Goal: Book appointment/travel/reservation

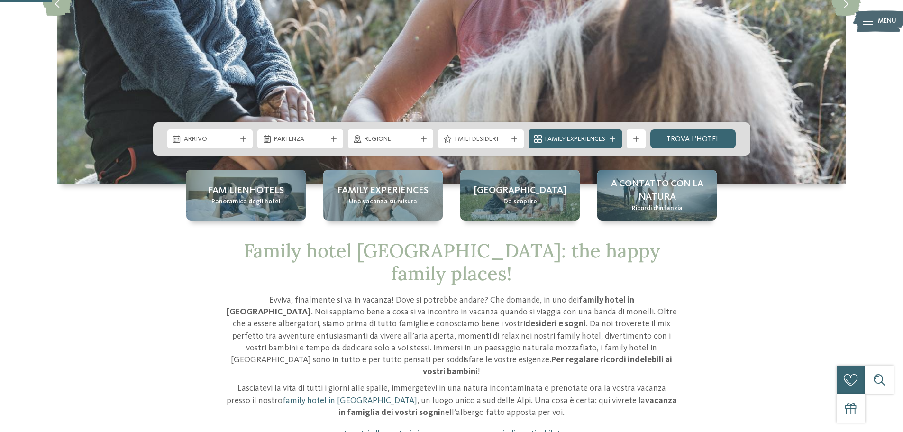
scroll to position [237, 0]
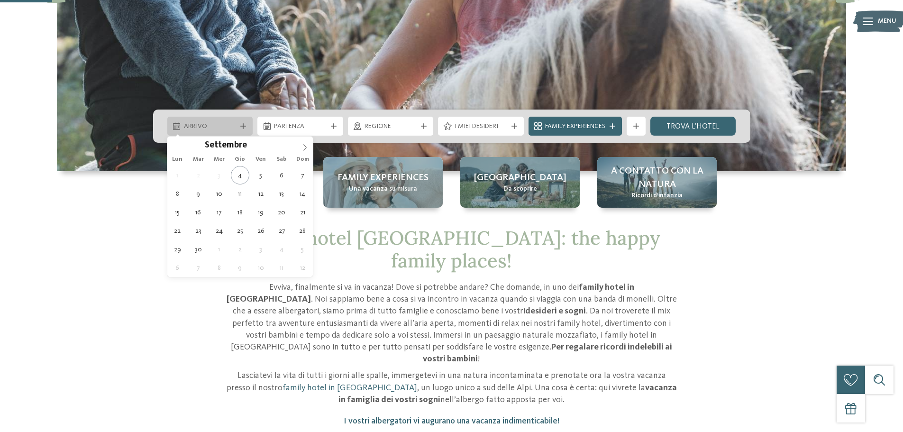
click at [224, 125] on span "Arrivo" at bounding box center [210, 126] width 53 height 9
click at [305, 148] on icon at bounding box center [305, 147] width 7 height 7
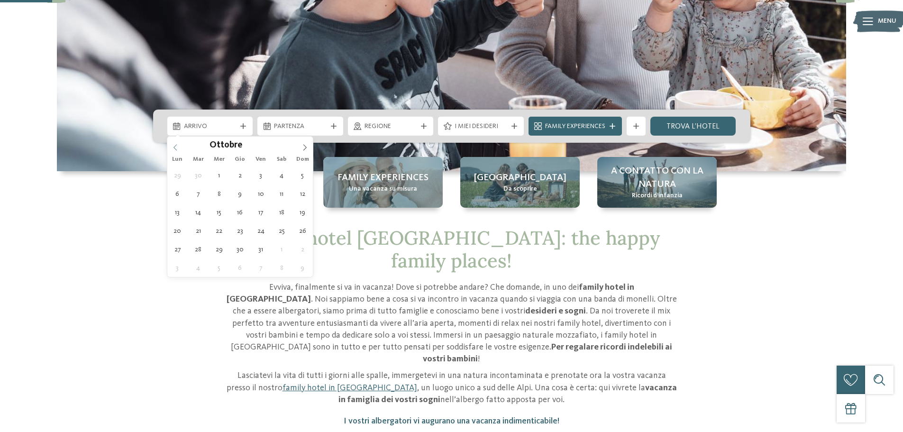
click at [175, 148] on div "Ottobre ****" at bounding box center [240, 145] width 146 height 16
click at [301, 149] on span at bounding box center [305, 145] width 16 height 16
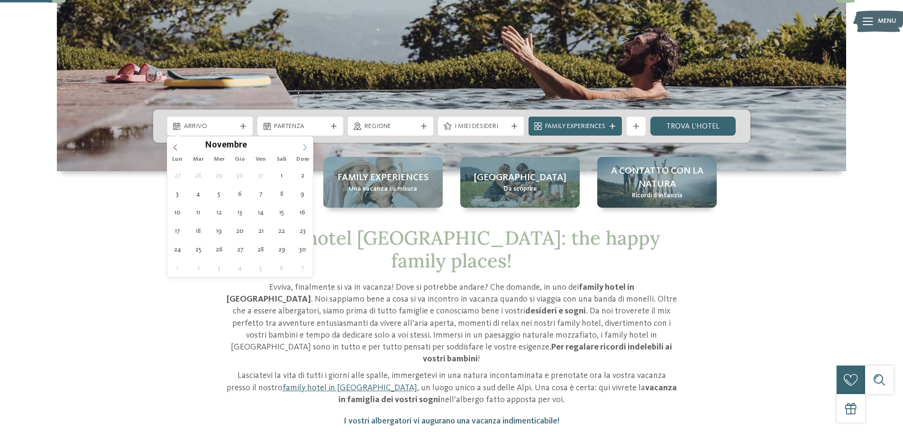
click at [306, 150] on icon at bounding box center [305, 147] width 7 height 7
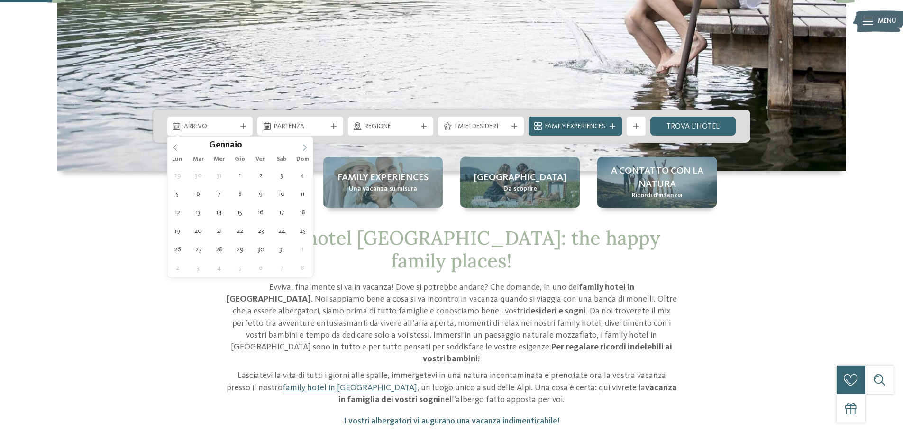
click at [300, 148] on span at bounding box center [305, 145] width 16 height 16
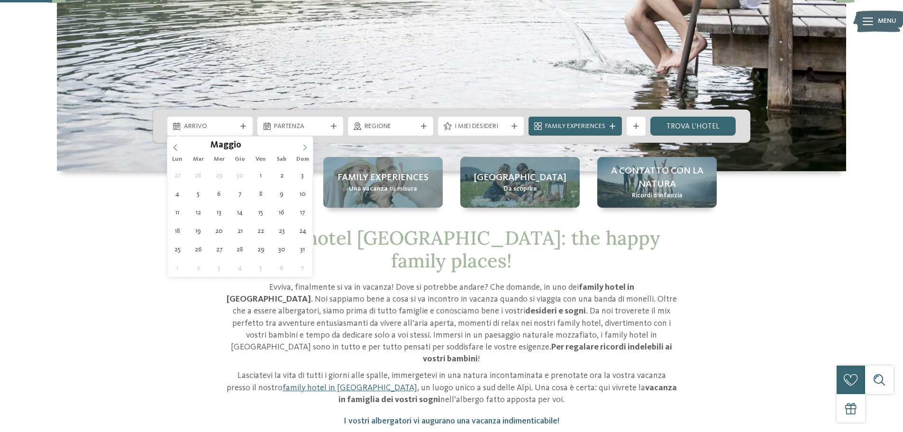
click at [300, 148] on span at bounding box center [305, 145] width 16 height 16
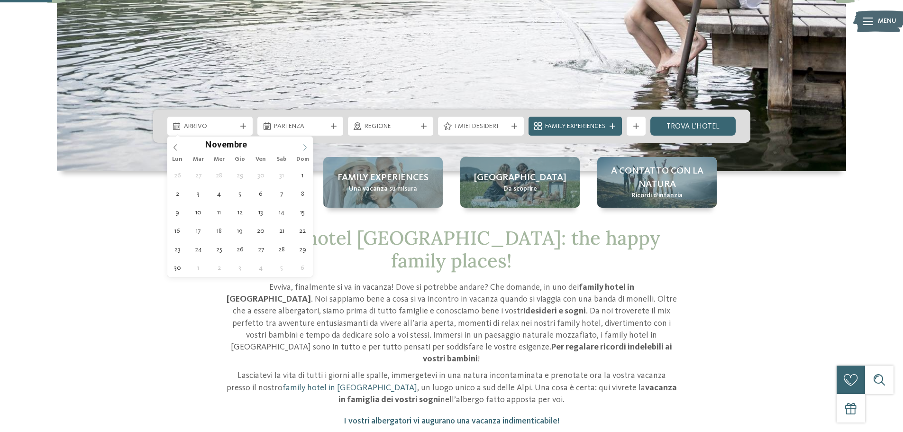
click at [300, 148] on span at bounding box center [305, 145] width 16 height 16
type input "****"
click at [179, 146] on span at bounding box center [175, 145] width 16 height 16
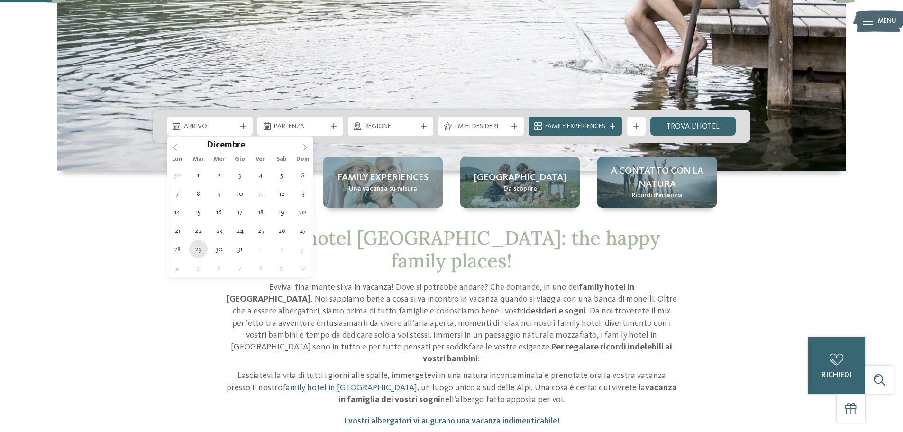
type div "[DATE]"
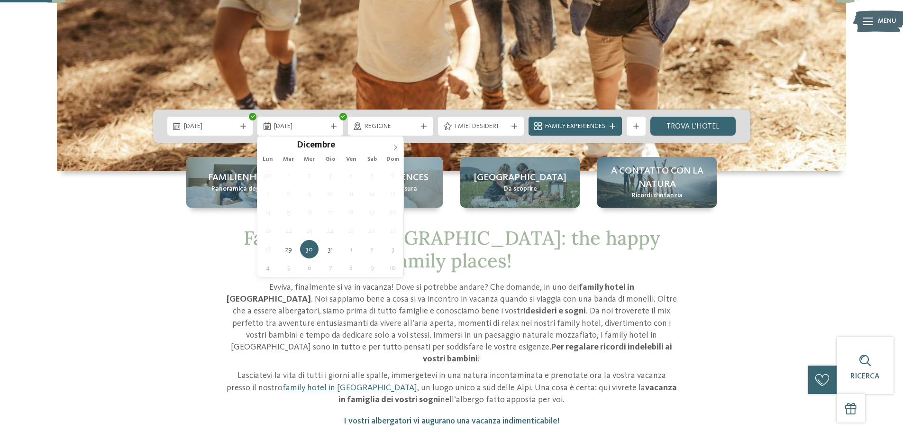
type input "****"
click at [390, 149] on span at bounding box center [395, 145] width 16 height 16
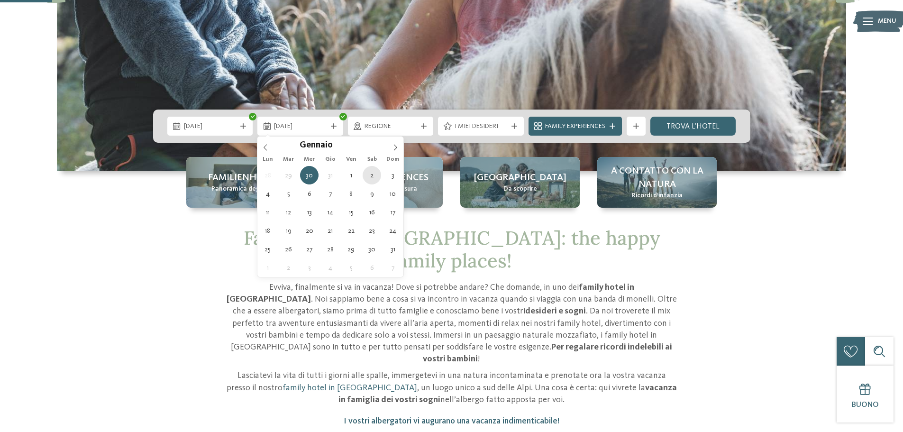
type div "[DATE]"
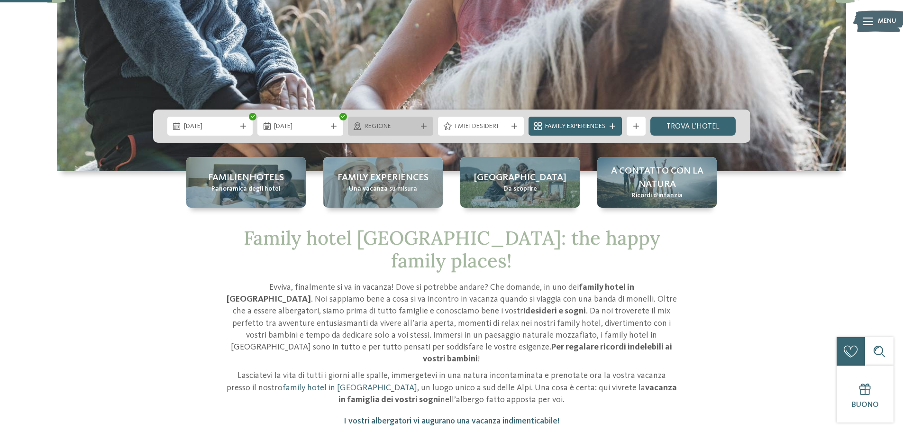
click at [405, 127] on span "Regione" at bounding box center [391, 126] width 53 height 9
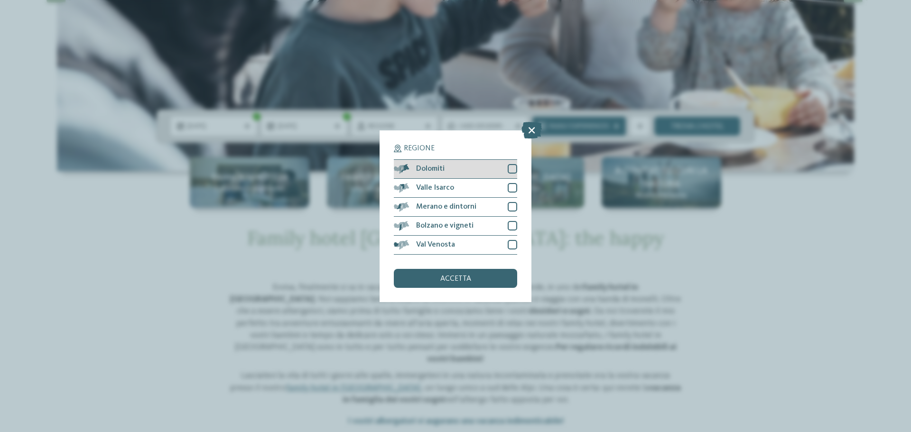
click at [509, 167] on div at bounding box center [511, 168] width 9 height 9
click at [476, 285] on div "accetta" at bounding box center [455, 278] width 123 height 19
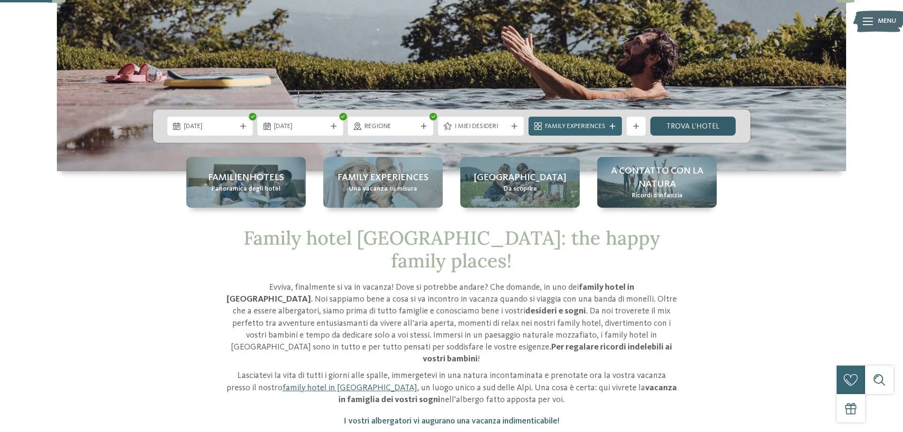
click at [682, 126] on link "trova l’hotel" at bounding box center [694, 126] width 86 height 19
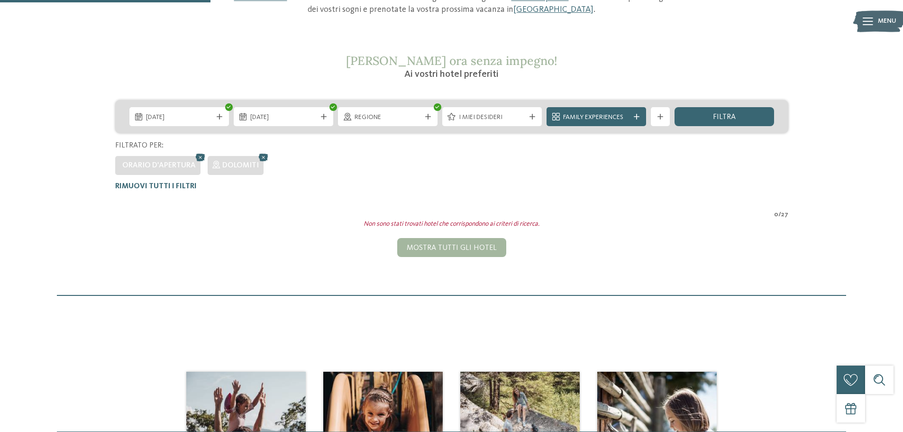
scroll to position [121, 0]
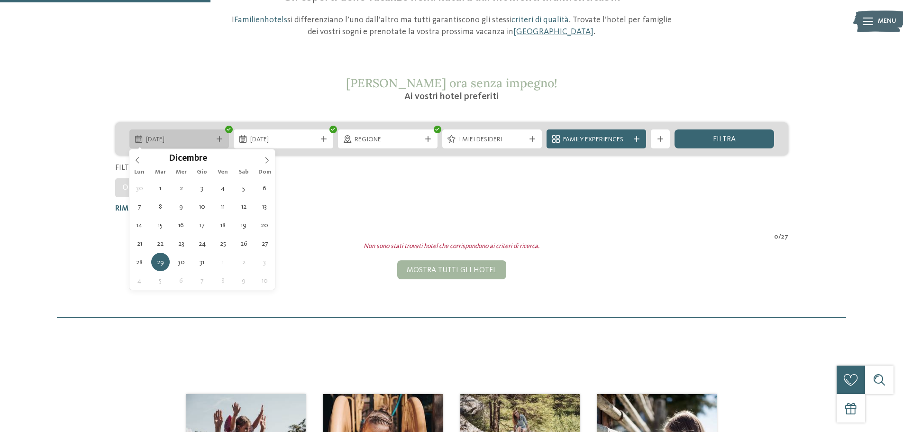
click at [220, 138] on icon at bounding box center [220, 139] width 6 height 6
click at [134, 159] on icon at bounding box center [137, 160] width 7 height 7
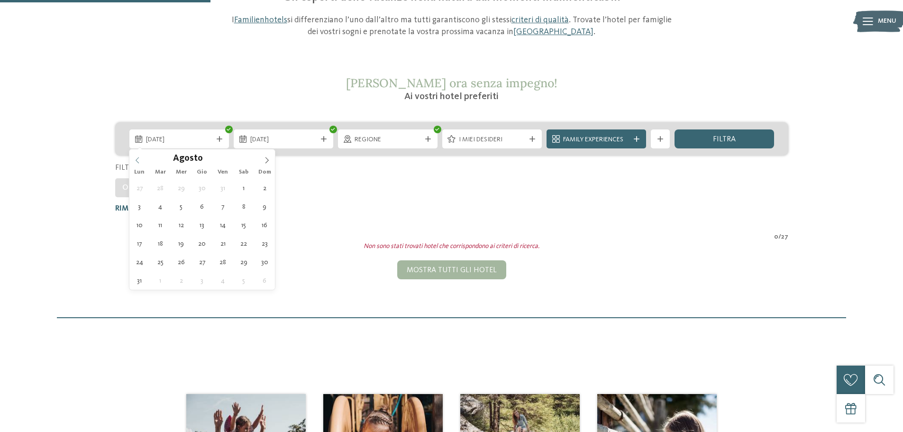
click at [134, 159] on icon at bounding box center [137, 160] width 7 height 7
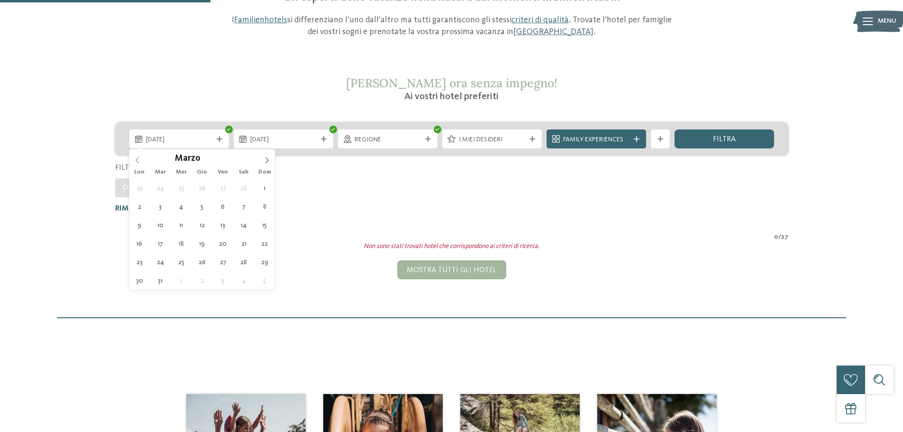
click at [134, 159] on icon at bounding box center [137, 160] width 7 height 7
type input "****"
click at [134, 159] on icon at bounding box center [137, 160] width 7 height 7
type div "[DATE]"
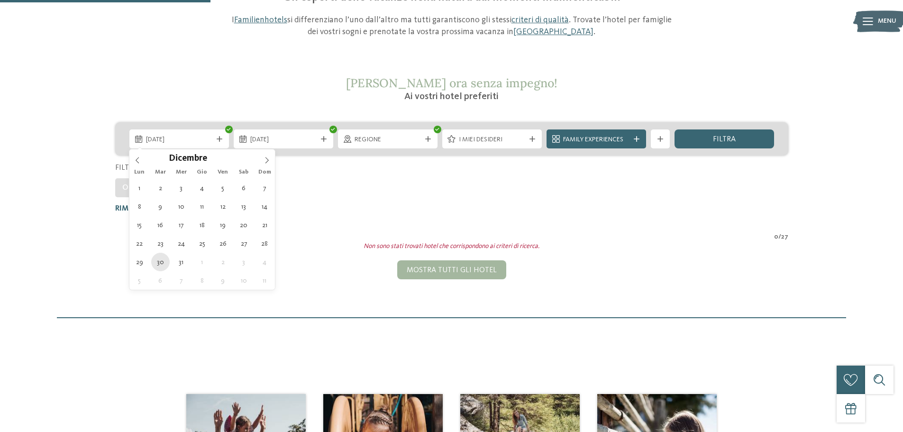
type input "****"
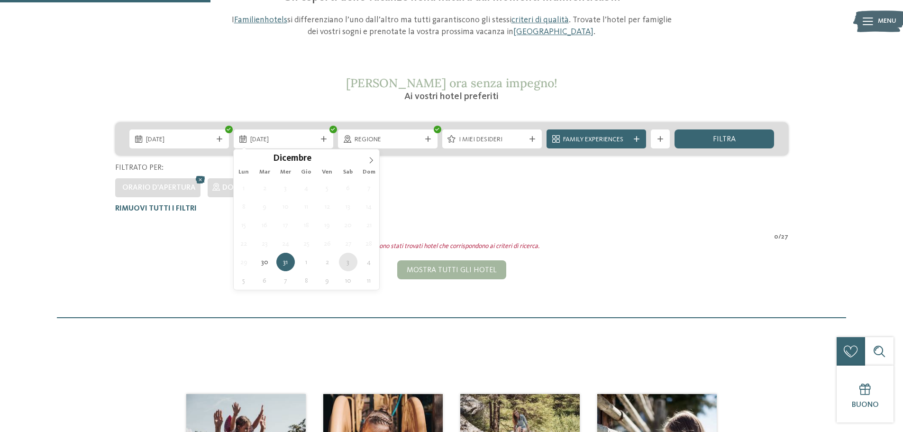
type div "[DATE]"
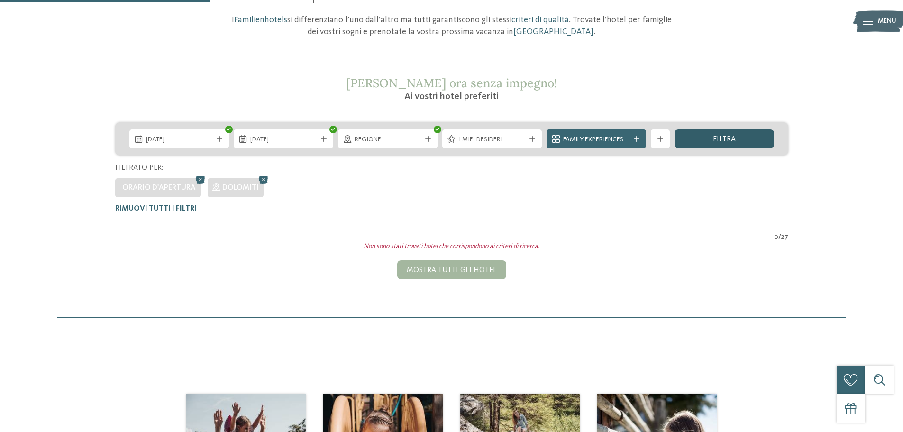
click at [728, 138] on span "filtra" at bounding box center [724, 140] width 23 height 8
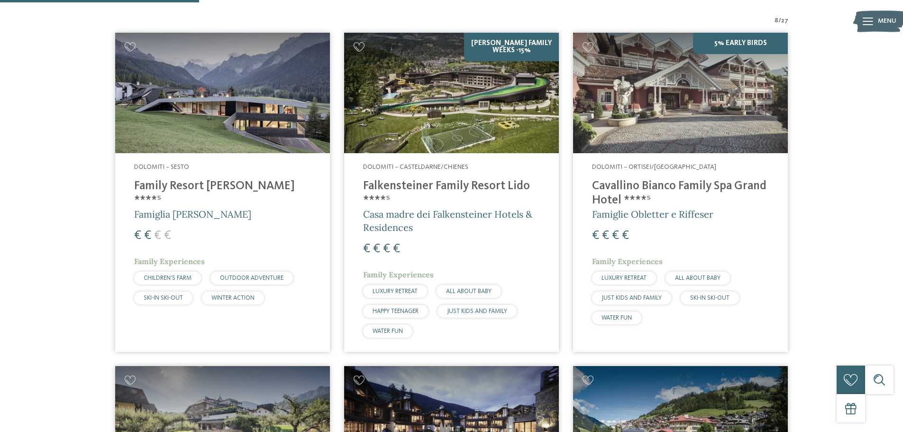
scroll to position [359, 0]
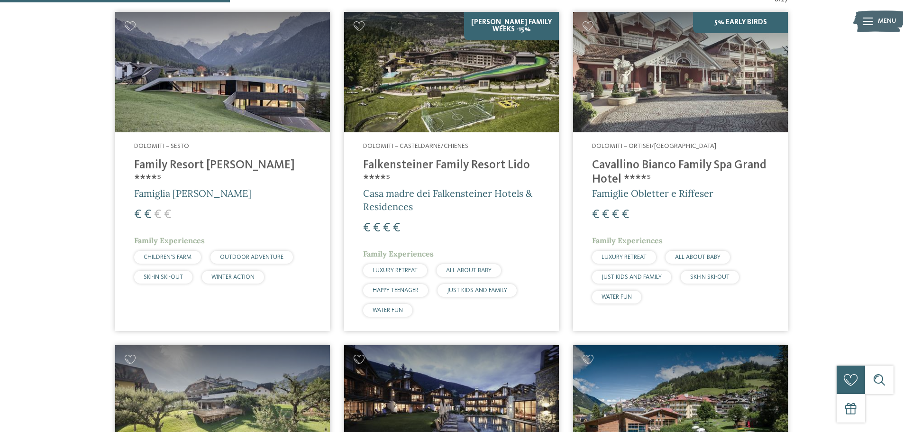
click at [402, 166] on h4 "Falkensteiner Family Resort Lido ****ˢ" at bounding box center [451, 172] width 177 height 28
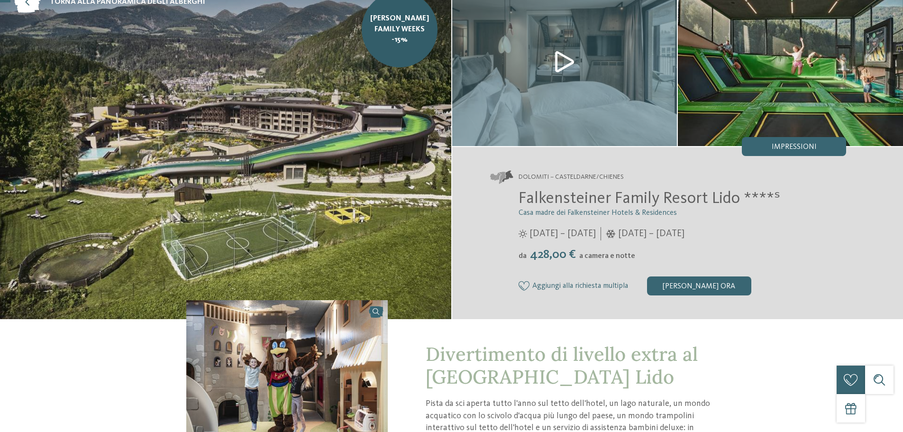
scroll to position [95, 0]
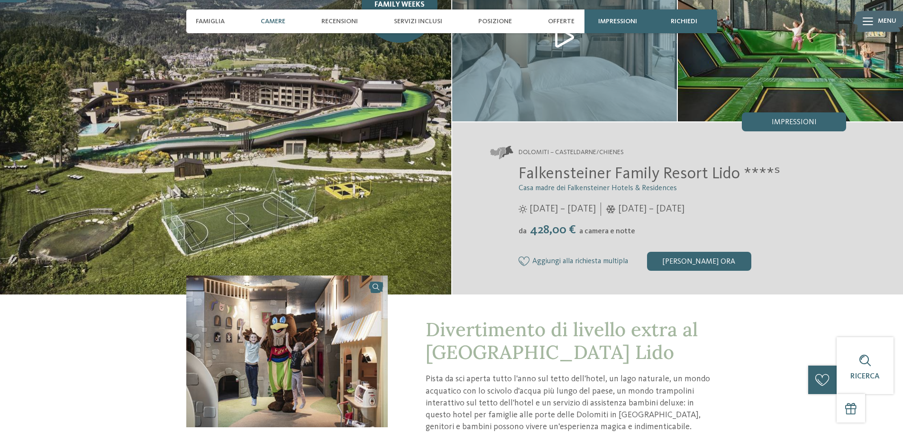
click at [267, 20] on span "Camere" at bounding box center [273, 22] width 25 height 8
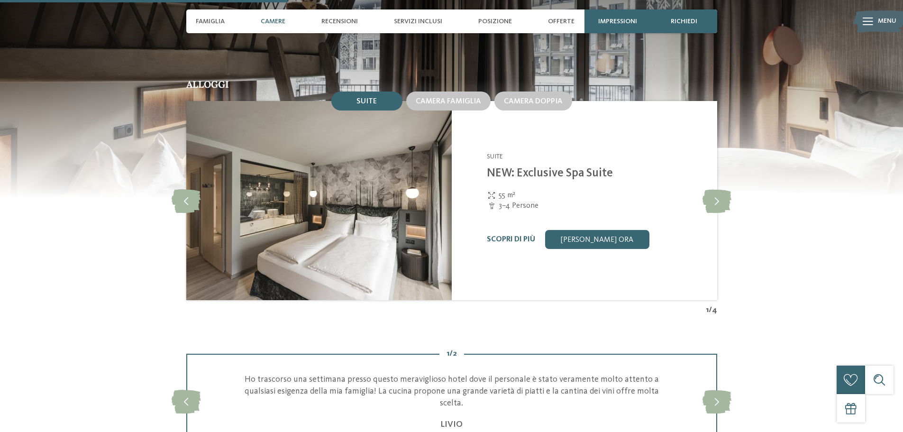
scroll to position [1026, 0]
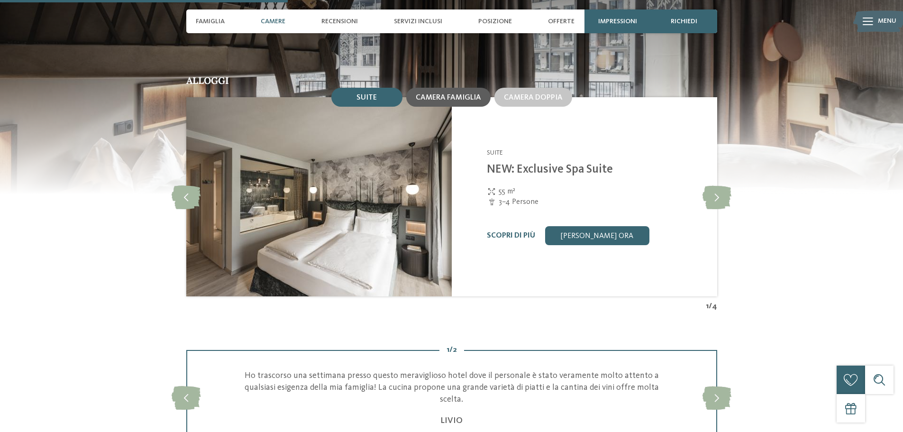
click at [455, 99] on span "Camera famiglia" at bounding box center [448, 98] width 65 height 8
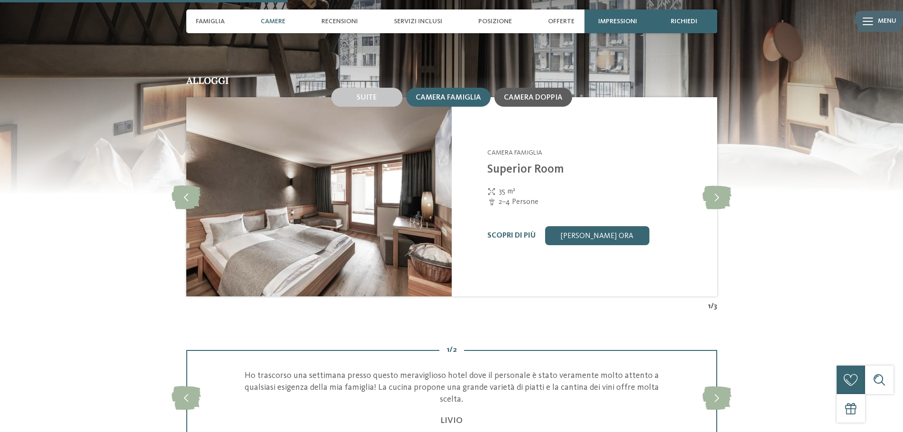
click at [516, 98] on span "Camera doppia" at bounding box center [533, 98] width 59 height 8
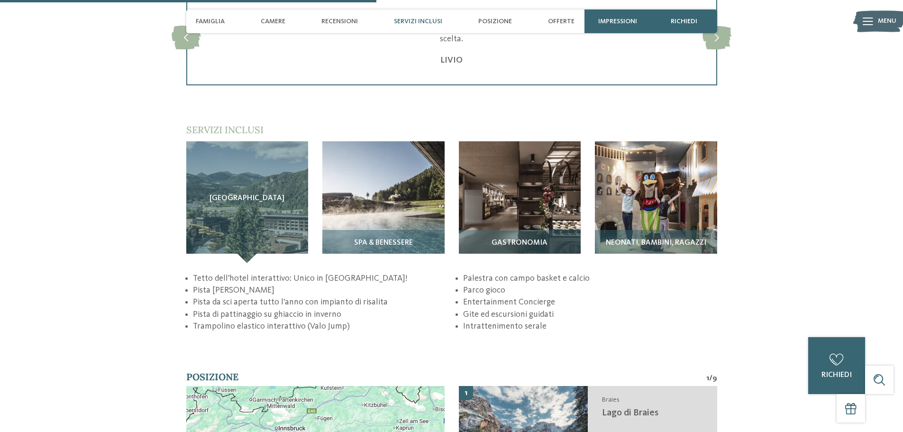
scroll to position [1406, 0]
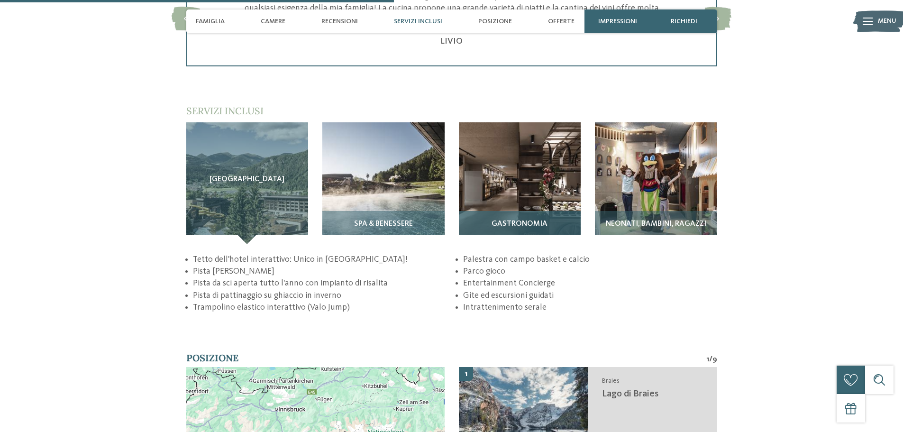
click at [555, 199] on img at bounding box center [520, 183] width 122 height 122
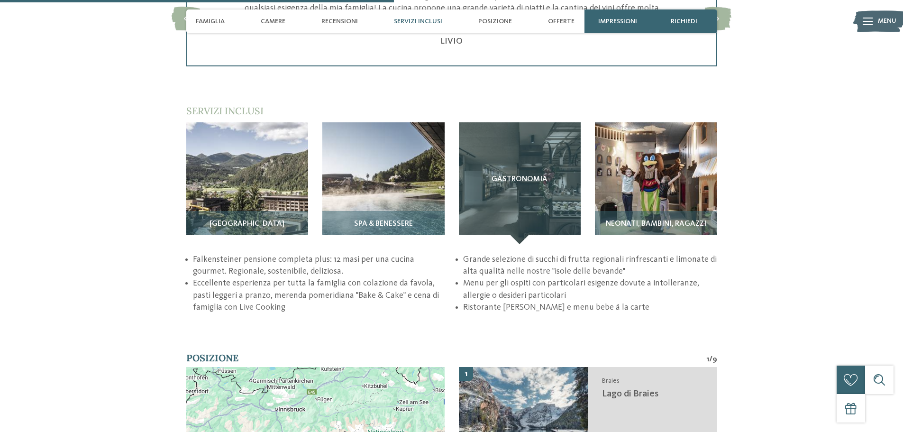
click at [520, 314] on div "torna alla panoramica degli alberghi Falky's Family Weeks -15% da :" at bounding box center [451, 189] width 903 height 3094
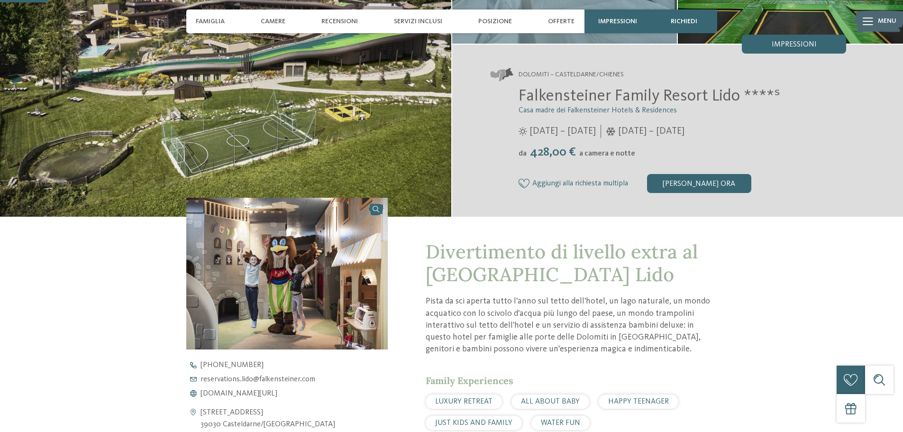
scroll to position [0, 0]
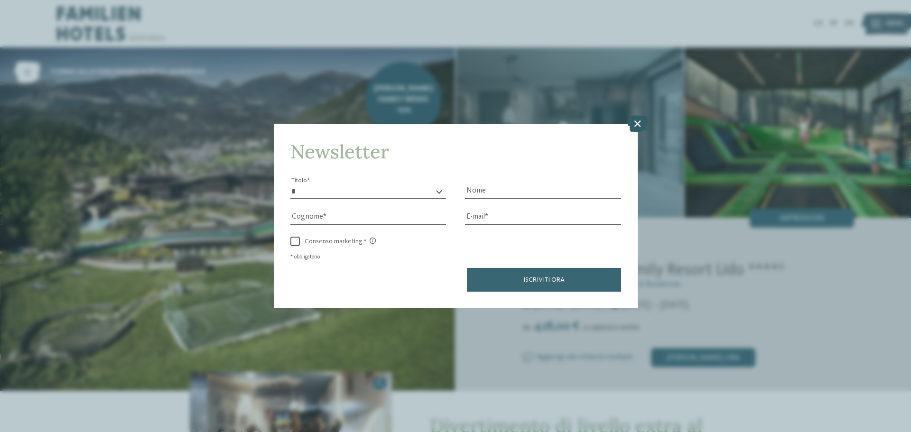
click at [635, 124] on icon at bounding box center [637, 123] width 20 height 17
